Goal: Task Accomplishment & Management: Complete application form

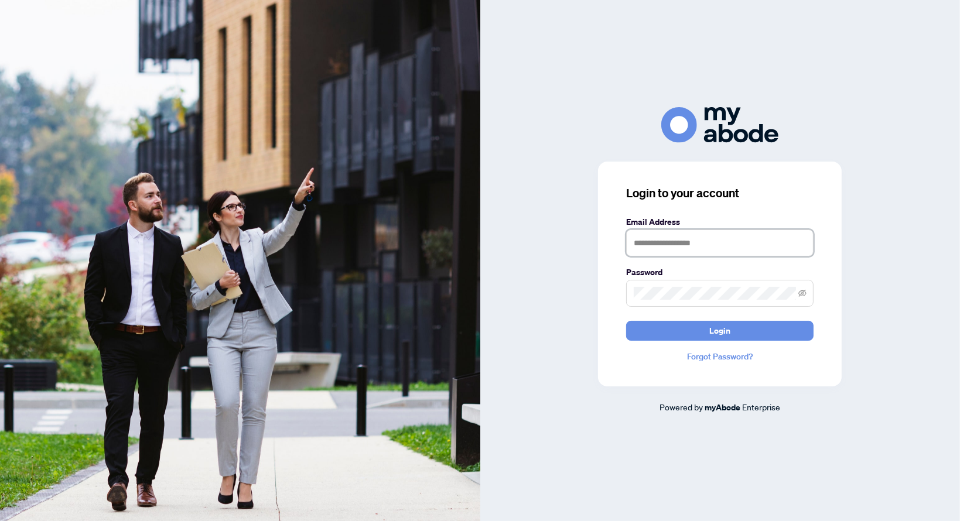
click at [728, 243] on input "text" at bounding box center [719, 243] width 187 height 27
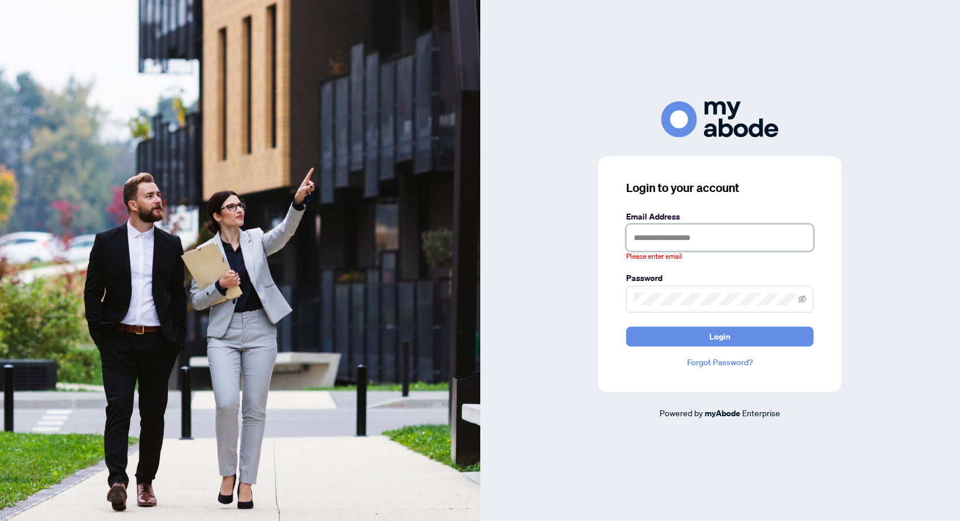
type input "**********"
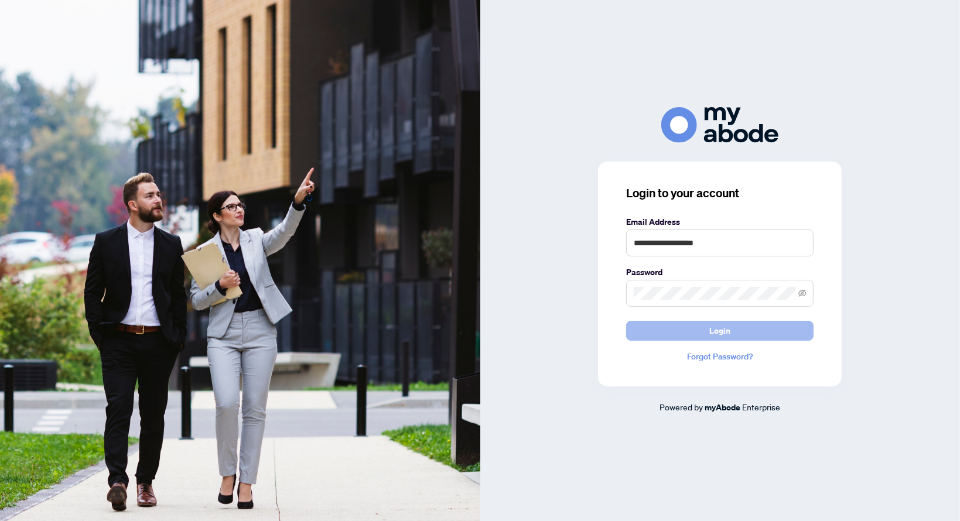
click at [729, 329] on span "Login" at bounding box center [719, 330] width 21 height 19
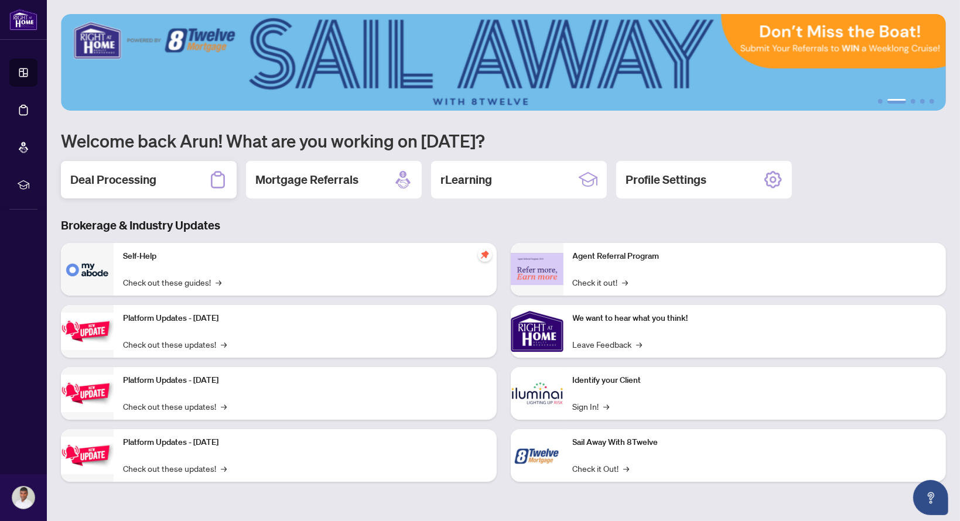
click at [170, 193] on div "Deal Processing" at bounding box center [149, 179] width 176 height 37
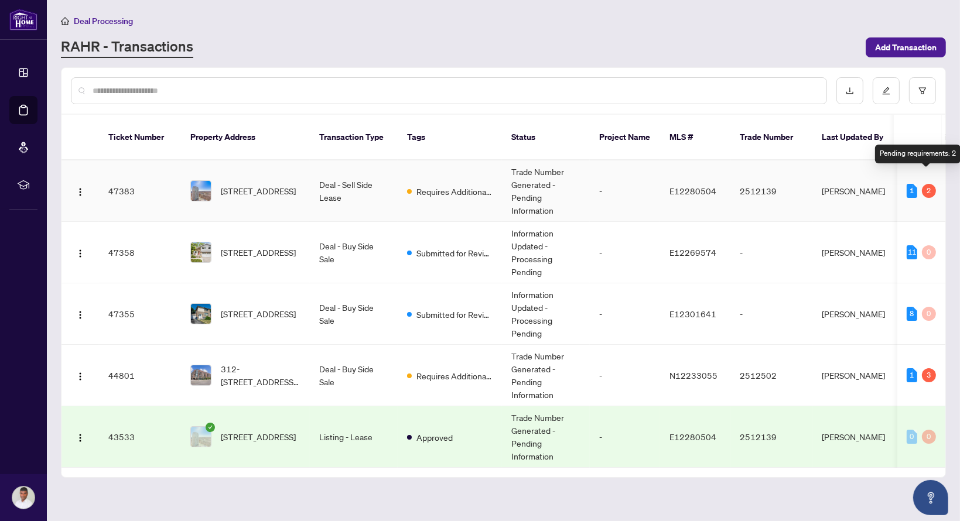
click at [930, 184] on div "2" at bounding box center [929, 191] width 14 height 14
click at [662, 182] on td "E12280504" at bounding box center [695, 190] width 70 height 61
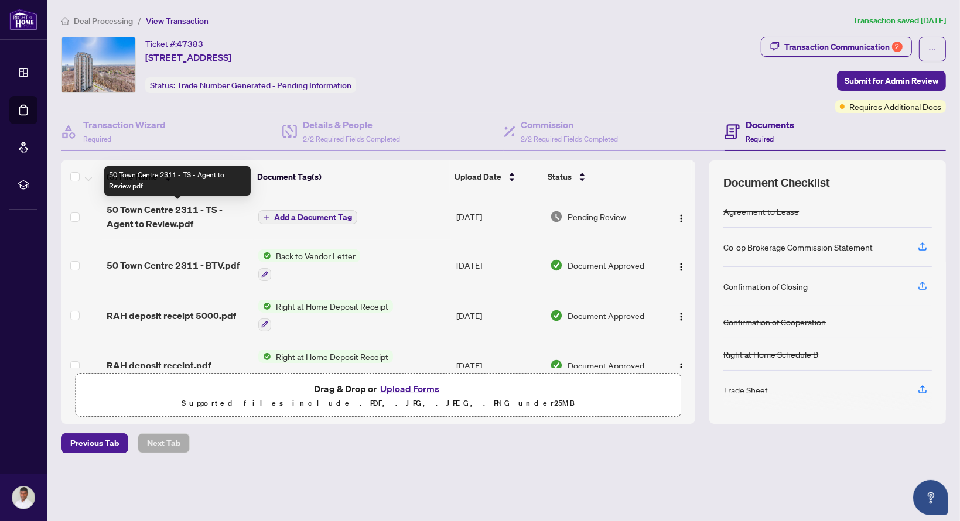
click at [146, 216] on span "50 Town Centre 2311 - TS - Agent to Review.pdf" at bounding box center [178, 217] width 142 height 28
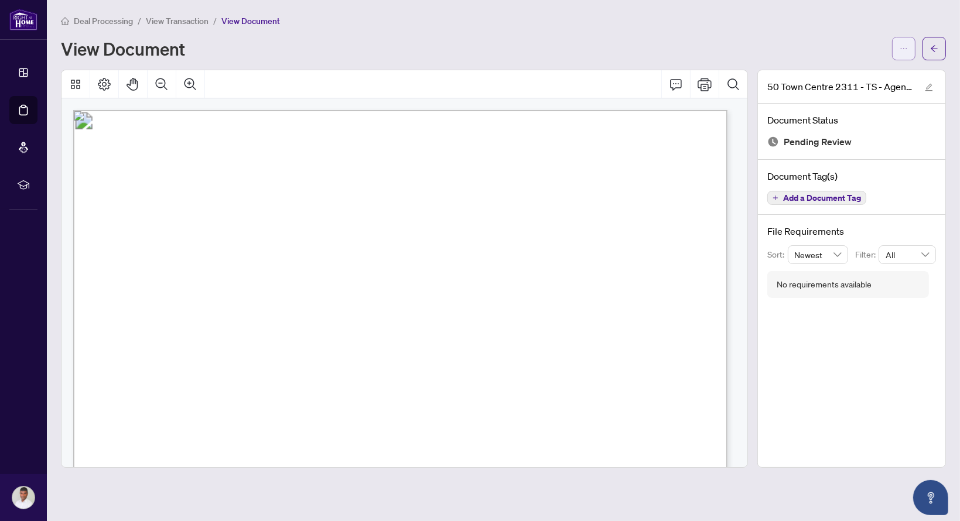
click at [904, 50] on icon "ellipsis" at bounding box center [903, 49] width 8 height 8
click at [850, 73] on span "Download" at bounding box center [861, 74] width 89 height 13
click at [634, 30] on div "Deal Processing / View Transaction / View Document View Document" at bounding box center [503, 37] width 885 height 46
click at [935, 50] on icon "arrow-left" at bounding box center [934, 49] width 8 height 8
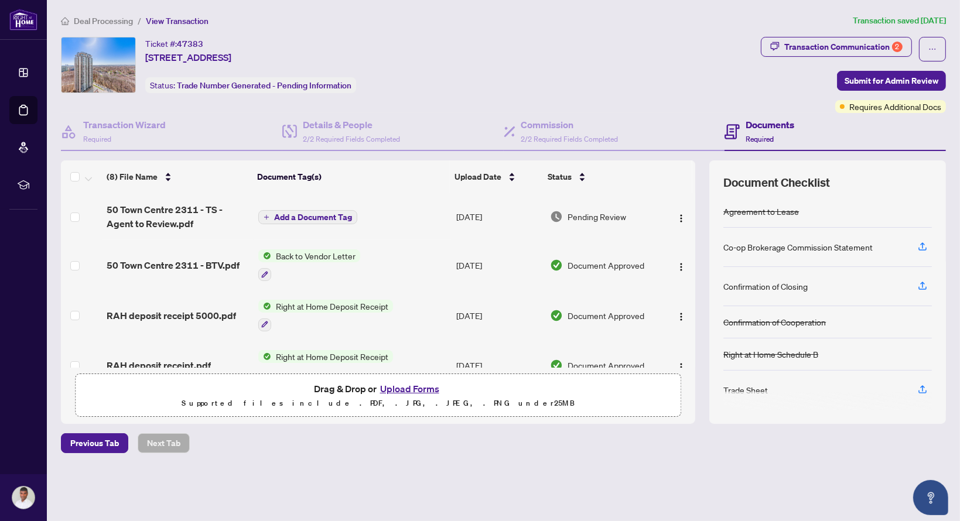
click at [401, 393] on button "Upload Forms" at bounding box center [410, 388] width 66 height 15
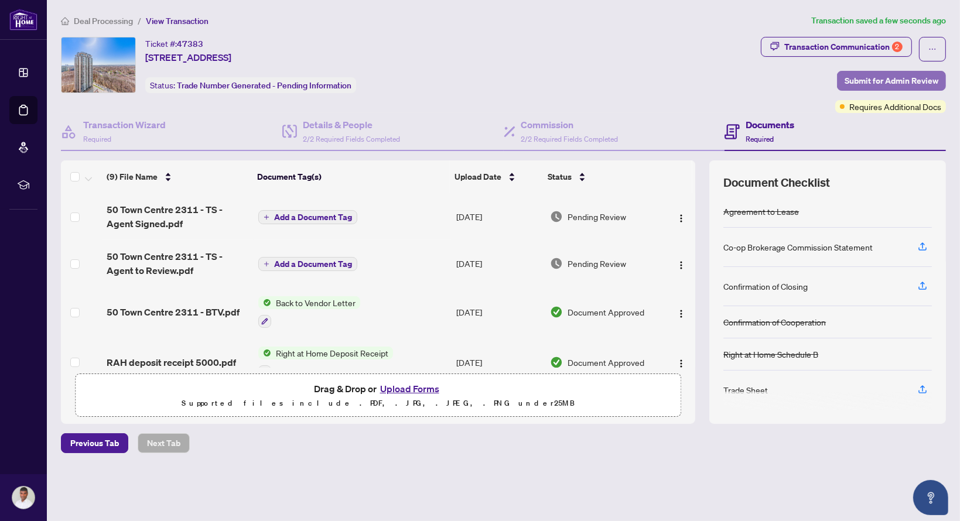
click at [864, 80] on span "Submit for Admin Review" at bounding box center [891, 80] width 94 height 19
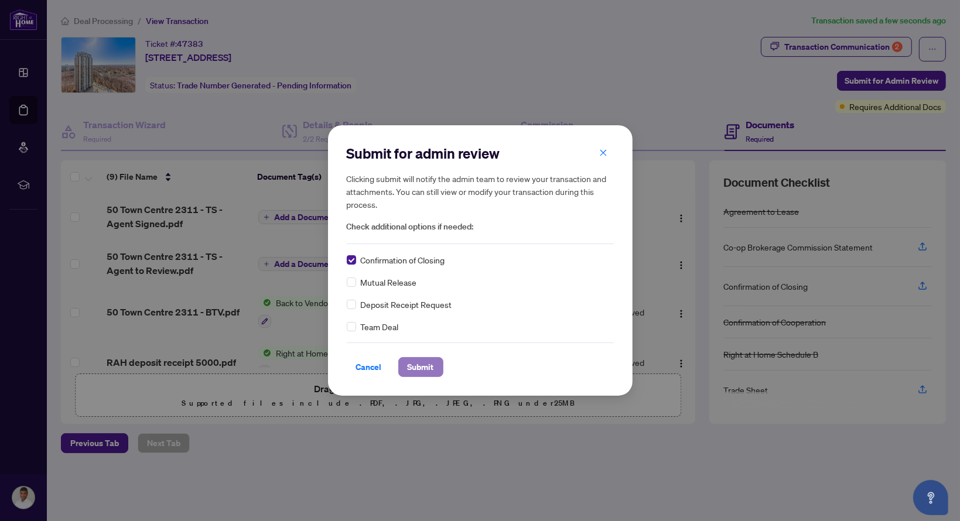
click at [417, 363] on span "Submit" at bounding box center [421, 367] width 26 height 19
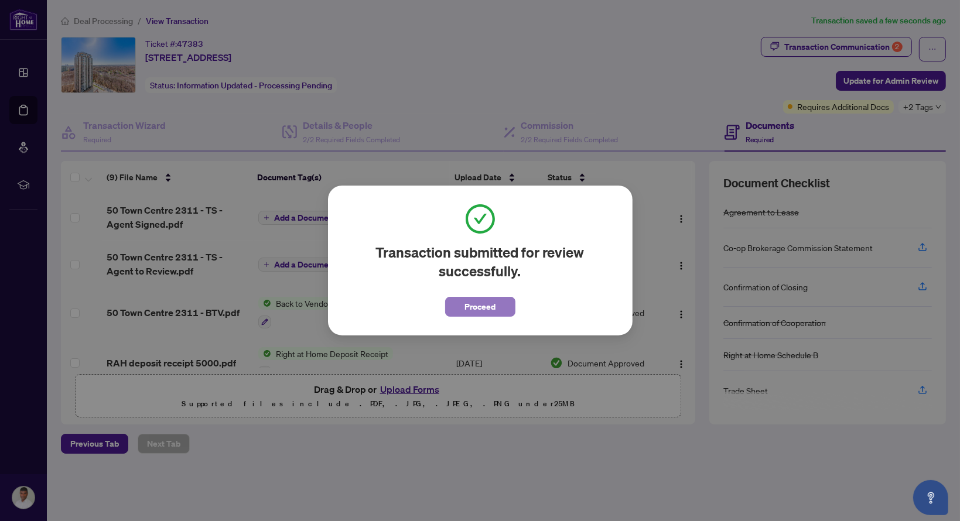
click at [488, 306] on span "Proceed" at bounding box center [479, 306] width 31 height 19
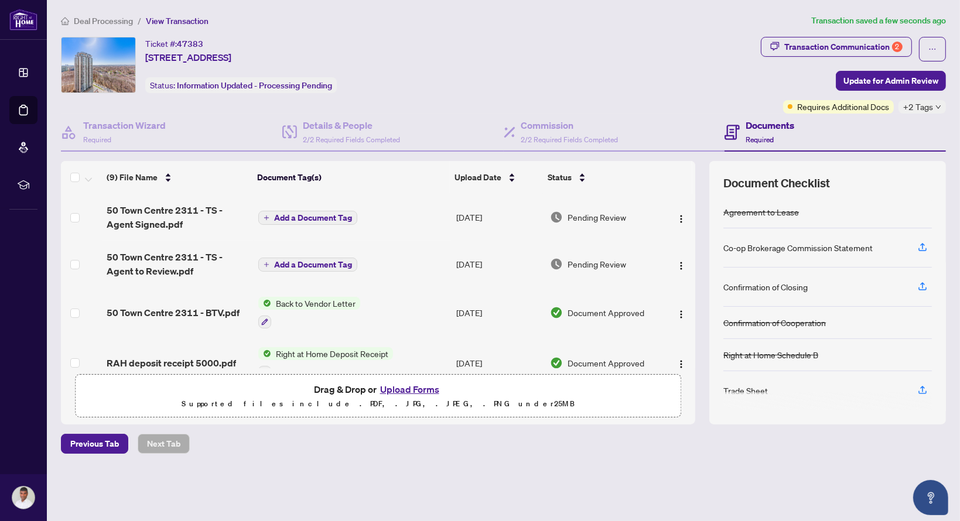
click at [91, 22] on span "Deal Processing" at bounding box center [103, 21] width 59 height 11
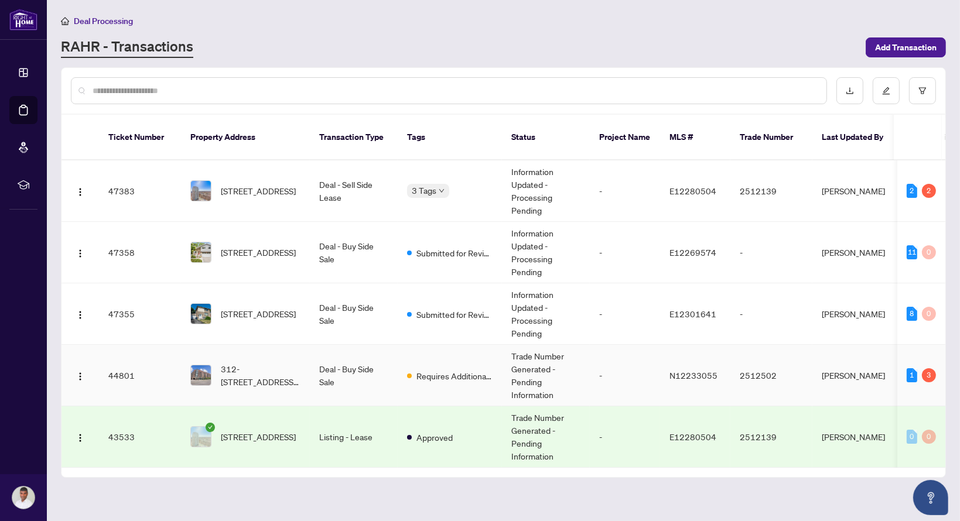
click at [796, 364] on td "2512502" at bounding box center [771, 375] width 82 height 61
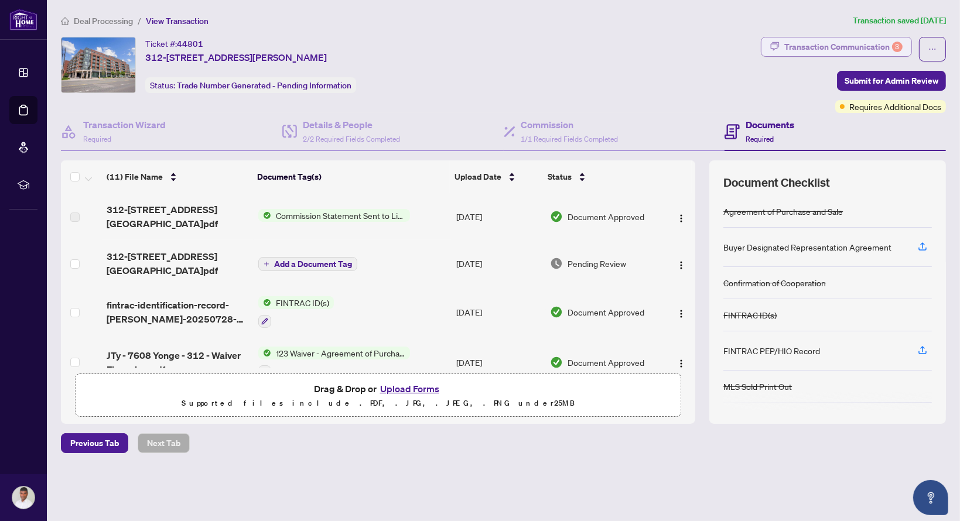
click at [894, 45] on div "3" at bounding box center [897, 47] width 11 height 11
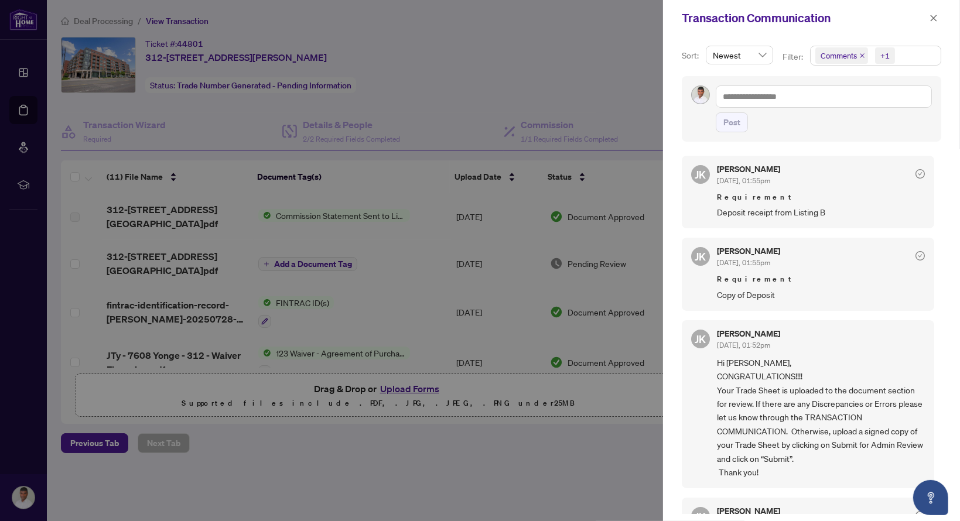
click at [443, 473] on div at bounding box center [480, 260] width 960 height 521
click at [932, 17] on icon "close" at bounding box center [933, 18] width 6 height 6
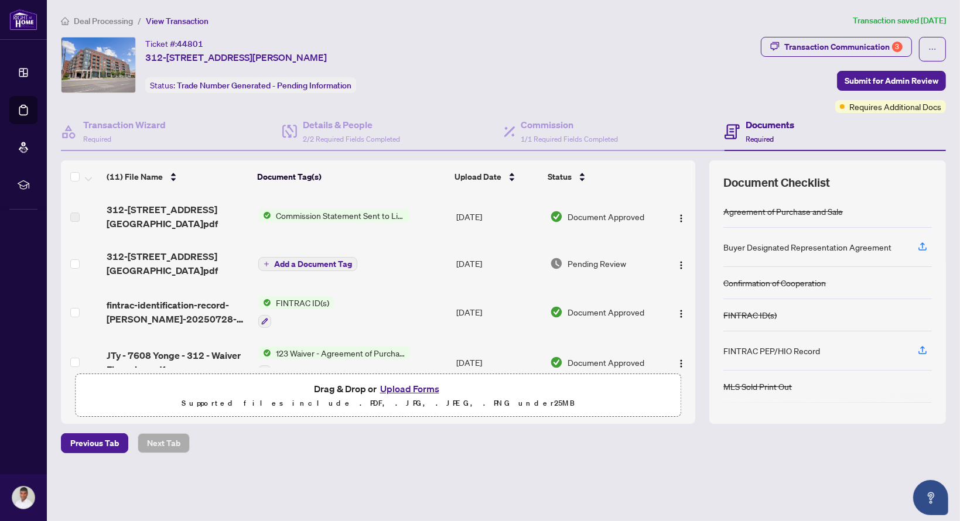
click at [429, 251] on td "Add a Document Tag" at bounding box center [353, 263] width 198 height 47
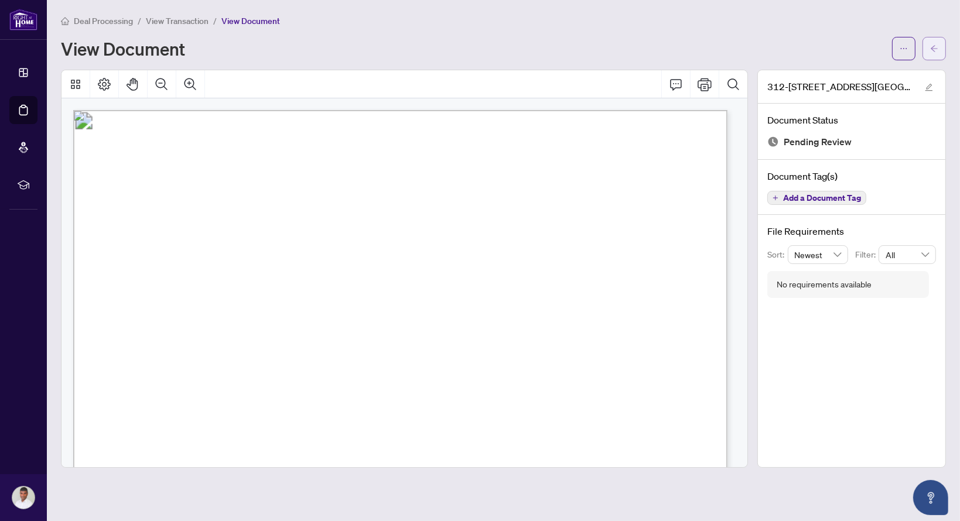
click at [939, 49] on button "button" at bounding box center [933, 48] width 23 height 23
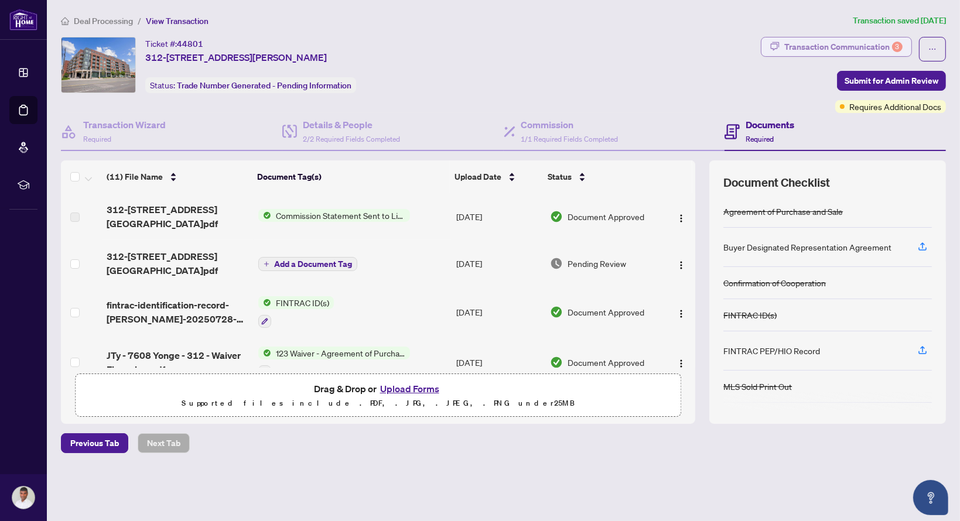
click at [848, 47] on div "Transaction Communication 3" at bounding box center [843, 46] width 118 height 19
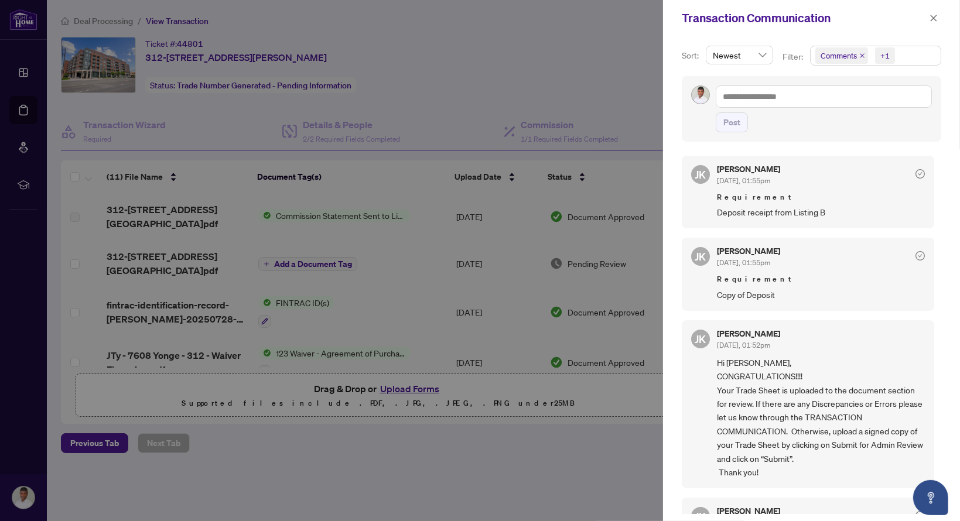
scroll to position [55, 0]
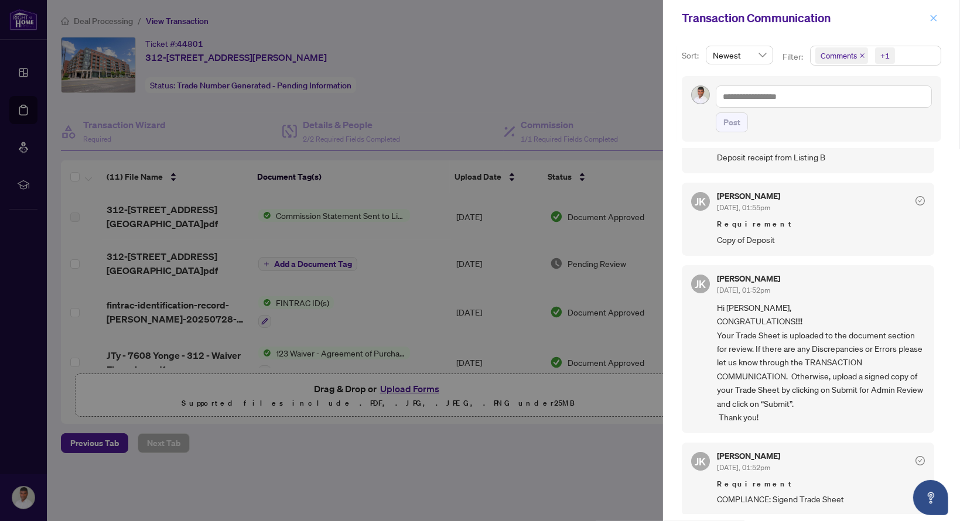
click at [932, 16] on icon "close" at bounding box center [933, 18] width 8 height 8
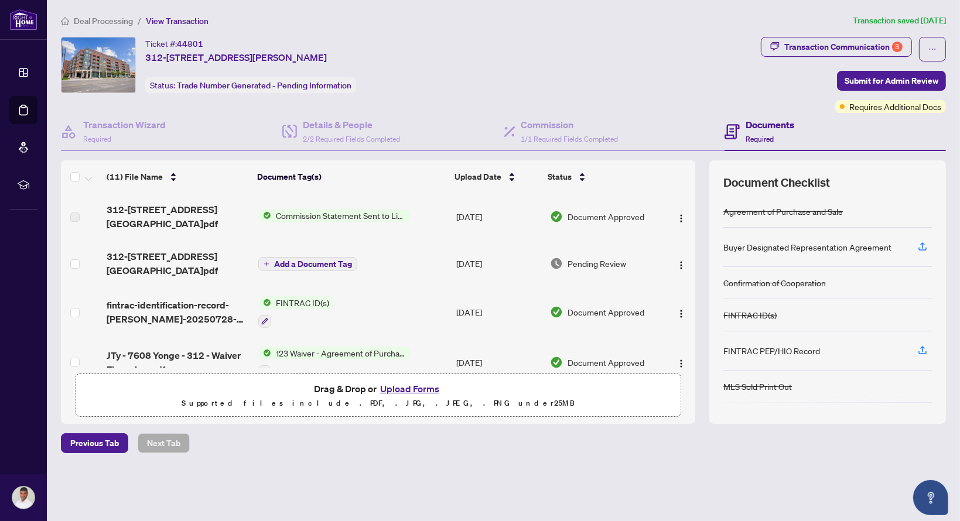
click at [98, 22] on span "Deal Processing" at bounding box center [103, 21] width 59 height 11
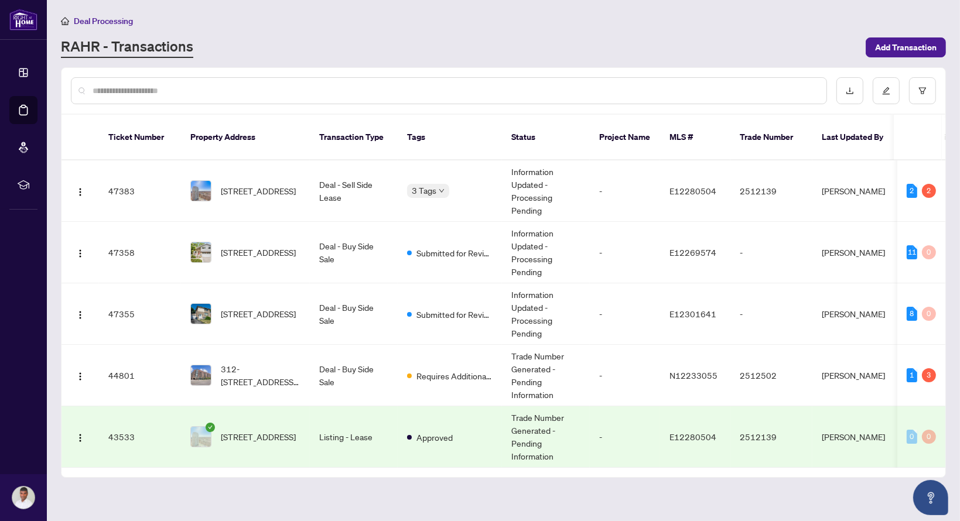
click at [407, 33] on div "Deal Processing [PERSON_NAME] - Transactions Add Transaction" at bounding box center [503, 36] width 885 height 44
